Goal: Complete application form

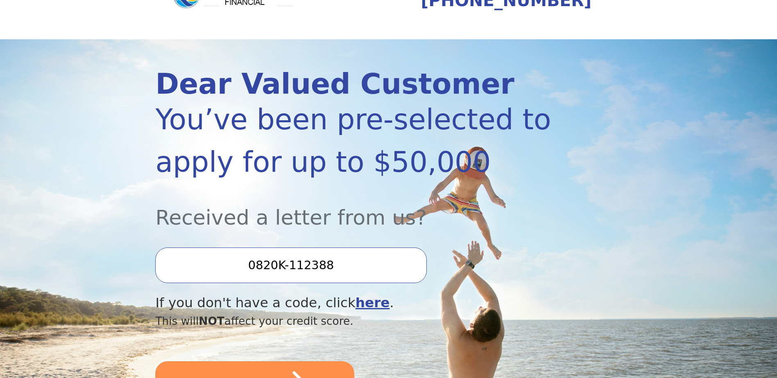
scroll to position [82, 0]
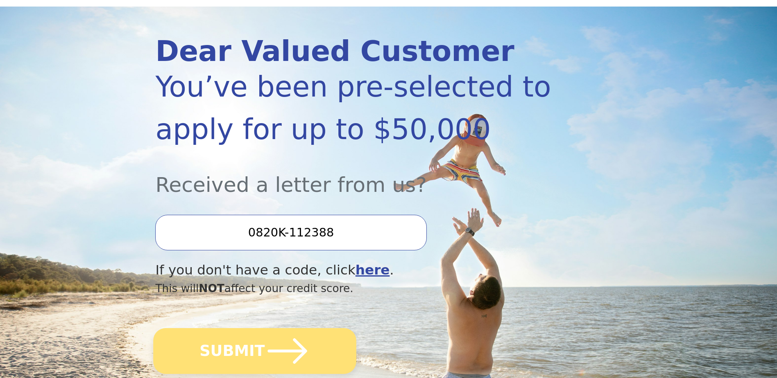
click at [298, 343] on icon "submit" at bounding box center [287, 351] width 45 height 45
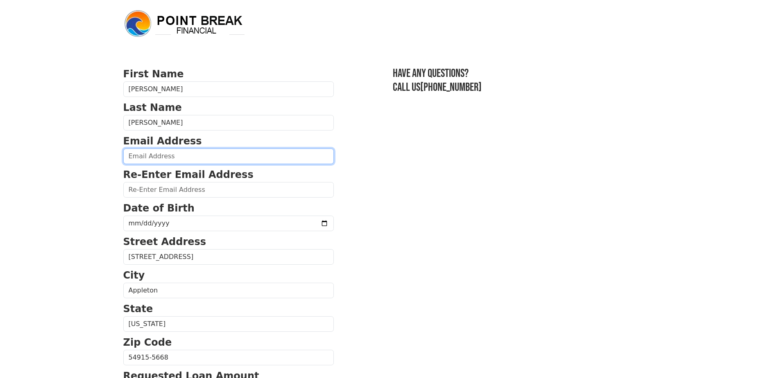
click at [150, 153] on input "email" at bounding box center [228, 157] width 210 height 16
click at [149, 149] on input "email" at bounding box center [228, 157] width 210 height 16
click at [147, 155] on input "email" at bounding box center [228, 157] width 210 height 16
type input "[PERSON_NAME][EMAIL_ADDRESS][PERSON_NAME][DOMAIN_NAME]"
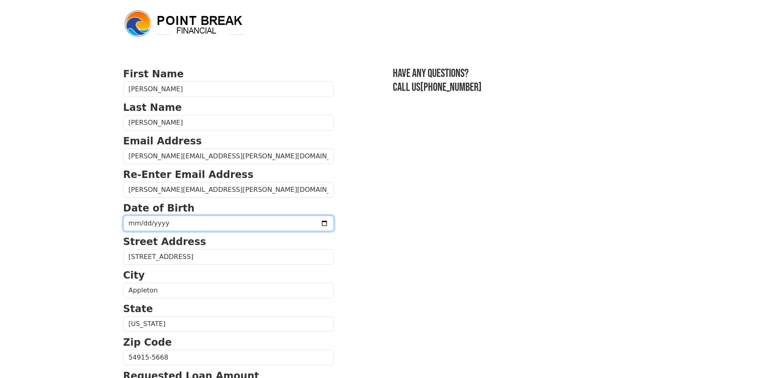
click at [173, 228] on input "date" at bounding box center [228, 224] width 210 height 16
type input "[DATE]"
click at [345, 279] on section "First Name [PERSON_NAME] Last Name [PERSON_NAME] Email Address [PERSON_NAME][EM…" at bounding box center [388, 359] width 531 height 584
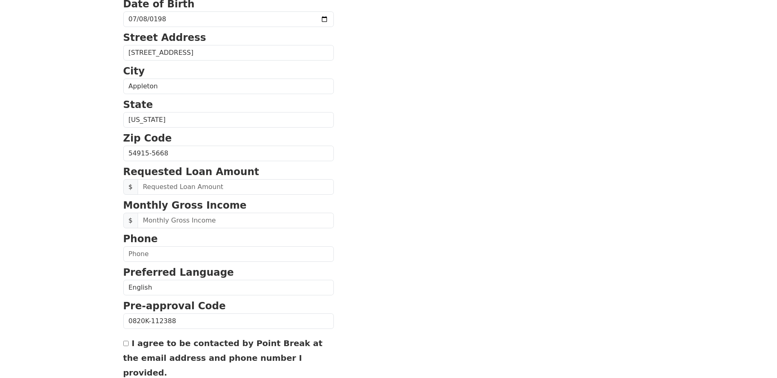
scroll to position [205, 0]
click at [168, 187] on input "text" at bounding box center [236, 187] width 196 height 16
drag, startPoint x: 168, startPoint y: 187, endPoint x: 135, endPoint y: 176, distance: 35.2
click at [135, 176] on div "Requested Loan Amount $" at bounding box center [228, 179] width 210 height 30
type input "33,000.00"
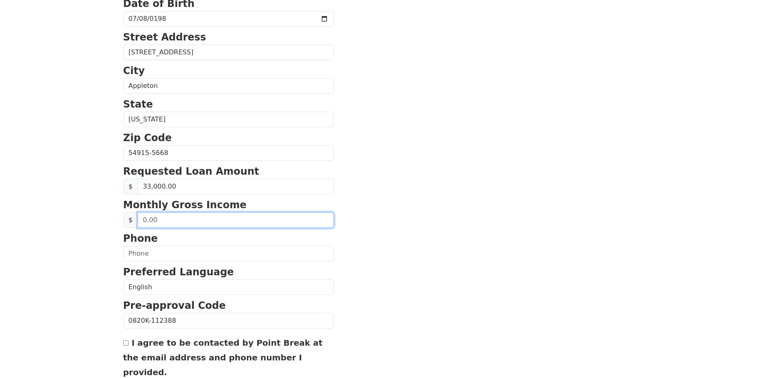
click at [173, 219] on input "text" at bounding box center [236, 220] width 196 height 16
type input "7,290.00"
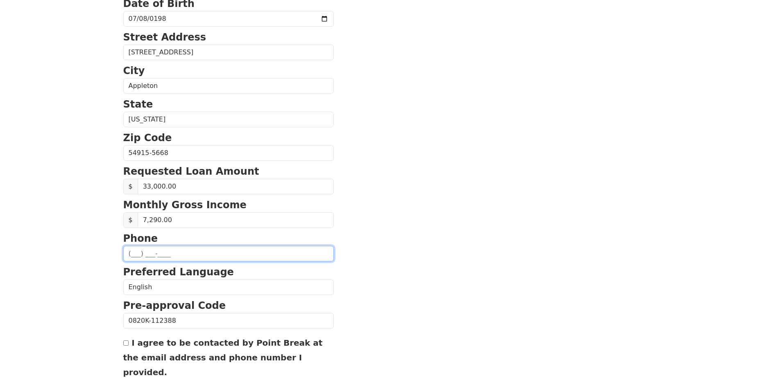
click at [139, 260] on input "text" at bounding box center [228, 254] width 210 height 16
click at [141, 256] on input "text" at bounding box center [228, 254] width 210 height 16
type input "(922) 0__-____"
click at [139, 256] on input "(922) 0__-____" at bounding box center [228, 254] width 210 height 16
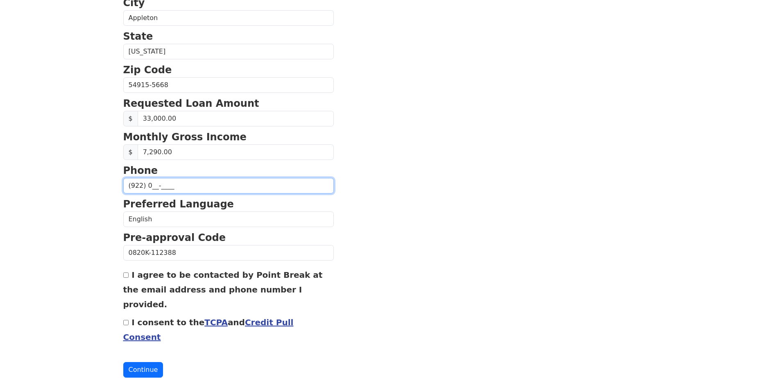
scroll to position [273, 0]
